Goal: Information Seeking & Learning: Learn about a topic

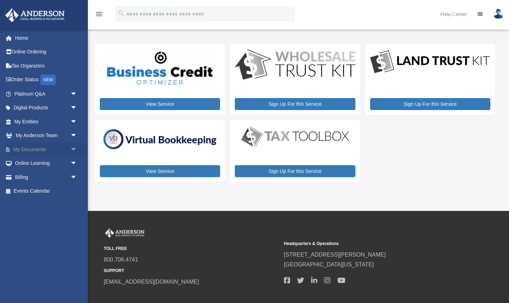
click at [61, 148] on link "My Documents arrow_drop_down" at bounding box center [46, 149] width 83 height 14
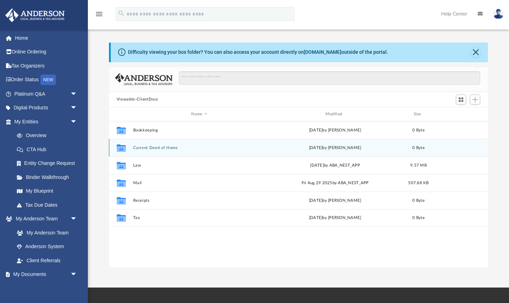
scroll to position [159, 379]
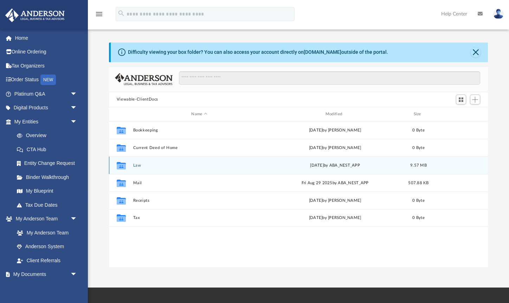
click at [135, 165] on button "Law" at bounding box center [199, 165] width 132 height 5
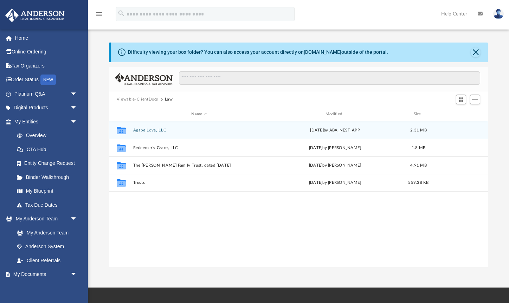
click at [145, 129] on button "Agape Love, LLC" at bounding box center [199, 130] width 132 height 5
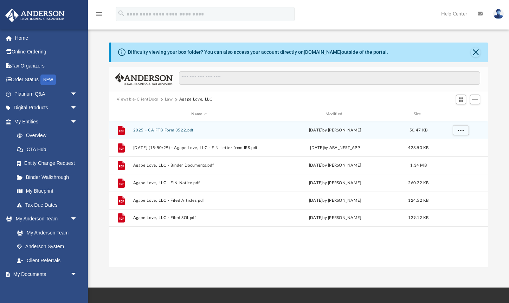
click at [169, 128] on button "2025 - CA FTB Form 3522.pdf" at bounding box center [199, 130] width 132 height 5
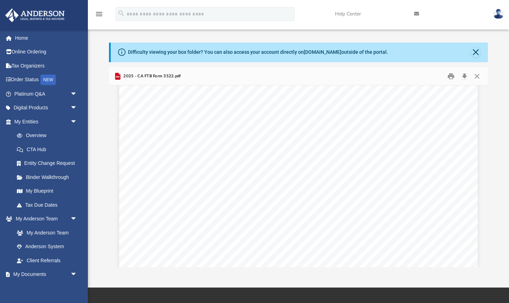
scroll to position [0, 0]
click at [477, 54] on button "Close" at bounding box center [475, 52] width 10 height 10
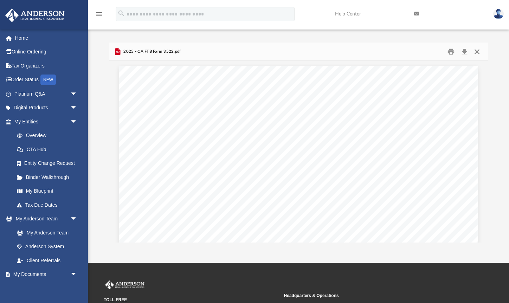
click at [477, 53] on button "Close" at bounding box center [476, 51] width 13 height 11
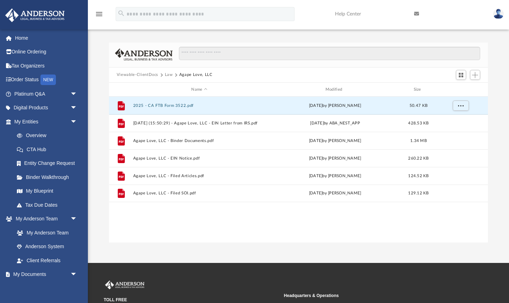
click at [196, 218] on div "File 2025 - CA FTB Form 3522.pdf Mon Aug 4 2025 by Zoe Doyle 50.47 KB File 2025…" at bounding box center [298, 170] width 379 height 146
click at [63, 135] on link "Overview" at bounding box center [49, 136] width 78 height 14
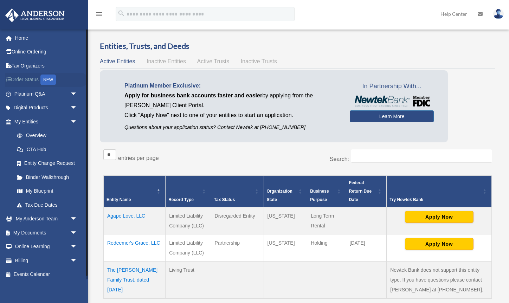
click at [38, 80] on link "Order Status NEW" at bounding box center [46, 80] width 83 height 14
click at [53, 206] on link "Tax Due Dates" at bounding box center [49, 205] width 78 height 14
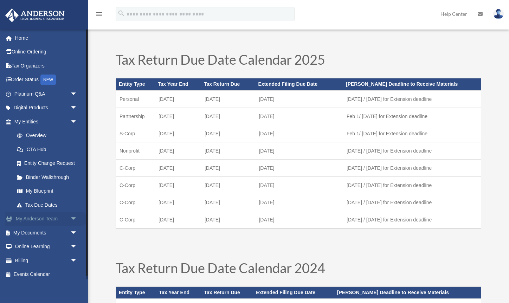
click at [73, 218] on span "arrow_drop_down" at bounding box center [77, 219] width 14 height 14
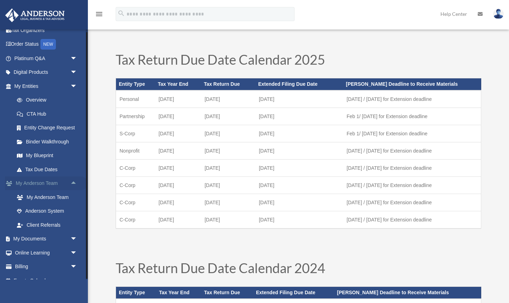
scroll to position [45, 0]
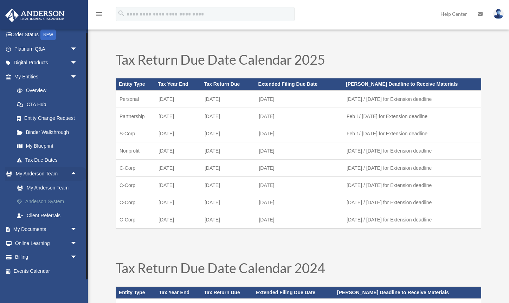
click at [54, 201] on link "Anderson System" at bounding box center [49, 202] width 78 height 14
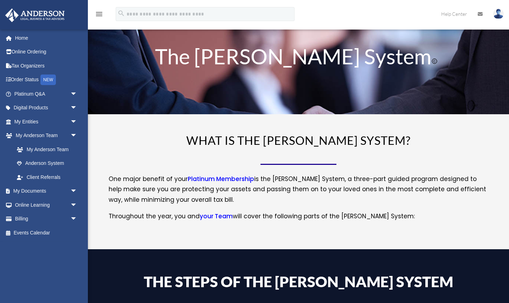
click at [247, 140] on span "WHAT IS THE [PERSON_NAME] SYSTEM?" at bounding box center [298, 140] width 224 height 14
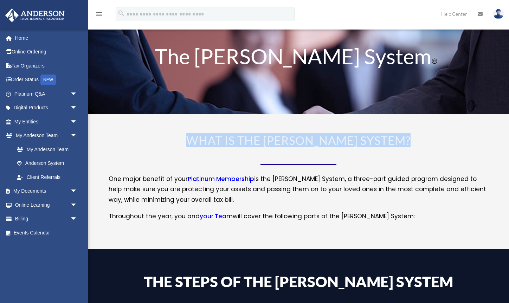
click at [247, 140] on span "WHAT IS THE [PERSON_NAME] SYSTEM?" at bounding box center [298, 140] width 224 height 14
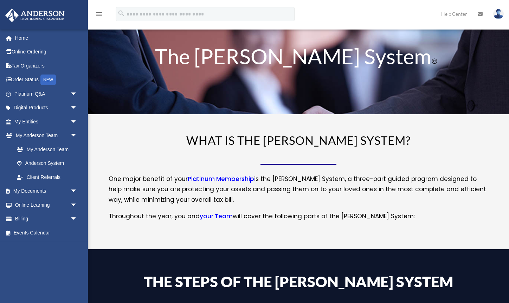
click at [279, 159] on div "WHAT IS THE [PERSON_NAME] SYSTEM? One major benefit of your Platinum Membership…" at bounding box center [298, 178] width 379 height 87
click at [285, 164] on div at bounding box center [298, 164] width 76 height 0
click at [284, 143] on span "WHAT IS THE [PERSON_NAME] SYSTEM?" at bounding box center [298, 140] width 224 height 14
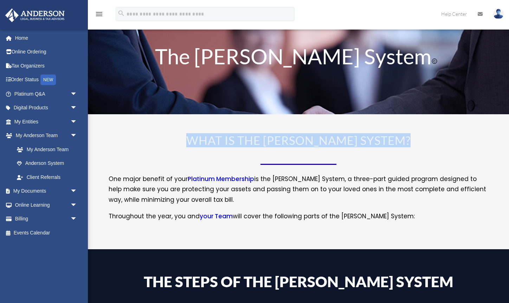
click at [284, 143] on span "WHAT IS THE [PERSON_NAME] SYSTEM?" at bounding box center [298, 140] width 224 height 14
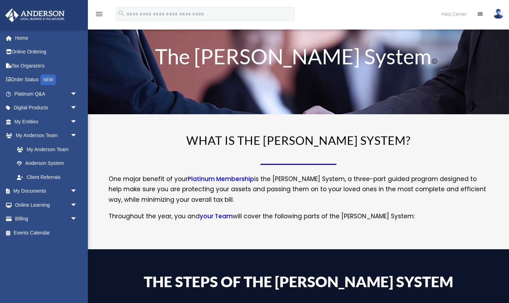
click at [306, 164] on div at bounding box center [298, 164] width 76 height 0
click at [302, 145] on span "WHAT IS THE [PERSON_NAME] SYSTEM?" at bounding box center [298, 140] width 224 height 14
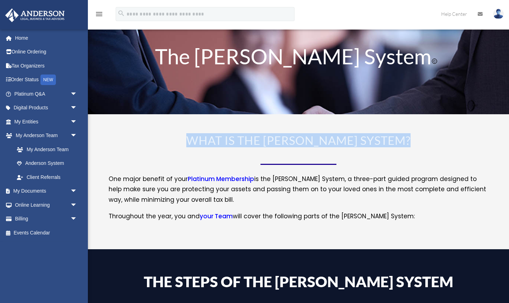
click at [302, 145] on span "WHAT IS THE [PERSON_NAME] SYSTEM?" at bounding box center [298, 140] width 224 height 14
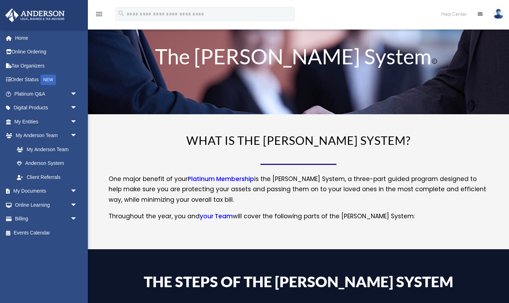
click at [308, 164] on div at bounding box center [298, 164] width 76 height 0
click at [295, 141] on span "WHAT IS THE [PERSON_NAME] SYSTEM?" at bounding box center [298, 140] width 224 height 14
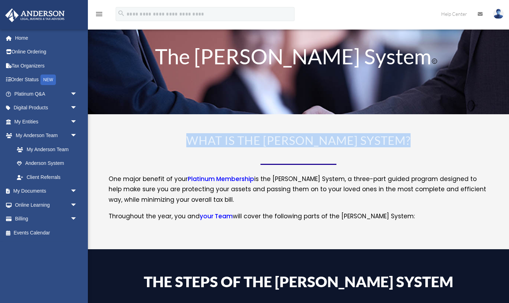
click at [295, 141] on span "WHAT IS THE [PERSON_NAME] SYSTEM?" at bounding box center [298, 140] width 224 height 14
click at [284, 139] on span "WHAT IS THE [PERSON_NAME] SYSTEM?" at bounding box center [298, 140] width 224 height 14
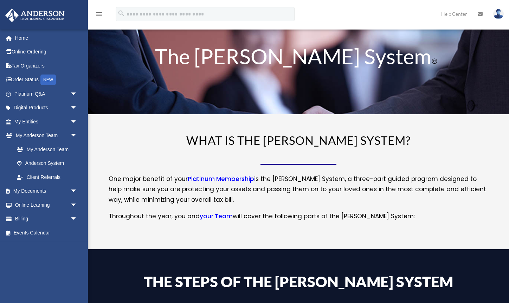
click at [321, 194] on p "One major benefit of your Platinum Membership is the [PERSON_NAME] System, a th…" at bounding box center [298, 192] width 379 height 37
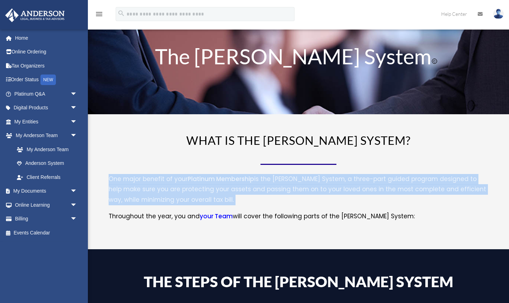
click at [321, 194] on p "One major benefit of your Platinum Membership is the [PERSON_NAME] System, a th…" at bounding box center [298, 192] width 379 height 37
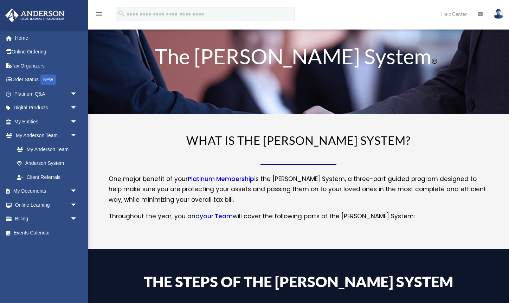
click at [326, 221] on p "Throughout the year, you and your Team will cover the following parts of the [P…" at bounding box center [298, 216] width 379 height 11
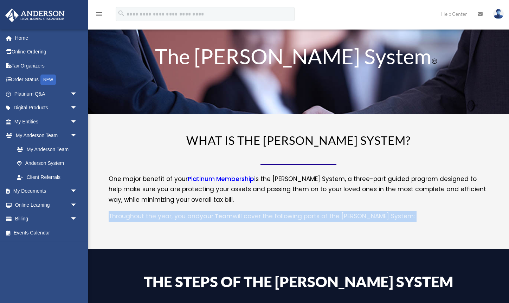
click at [326, 221] on p "Throughout the year, you and your Team will cover the following parts of the [P…" at bounding box center [298, 216] width 379 height 11
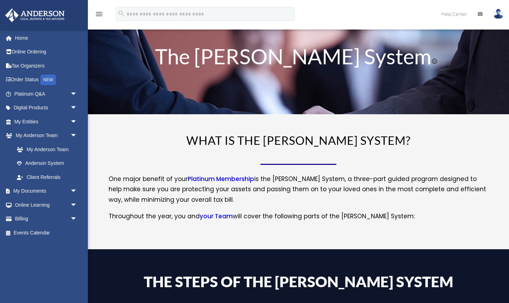
click at [321, 184] on p "One major benefit of your Platinum Membership is the [PERSON_NAME] System, a th…" at bounding box center [298, 192] width 379 height 37
